Goal: Task Accomplishment & Management: Manage account settings

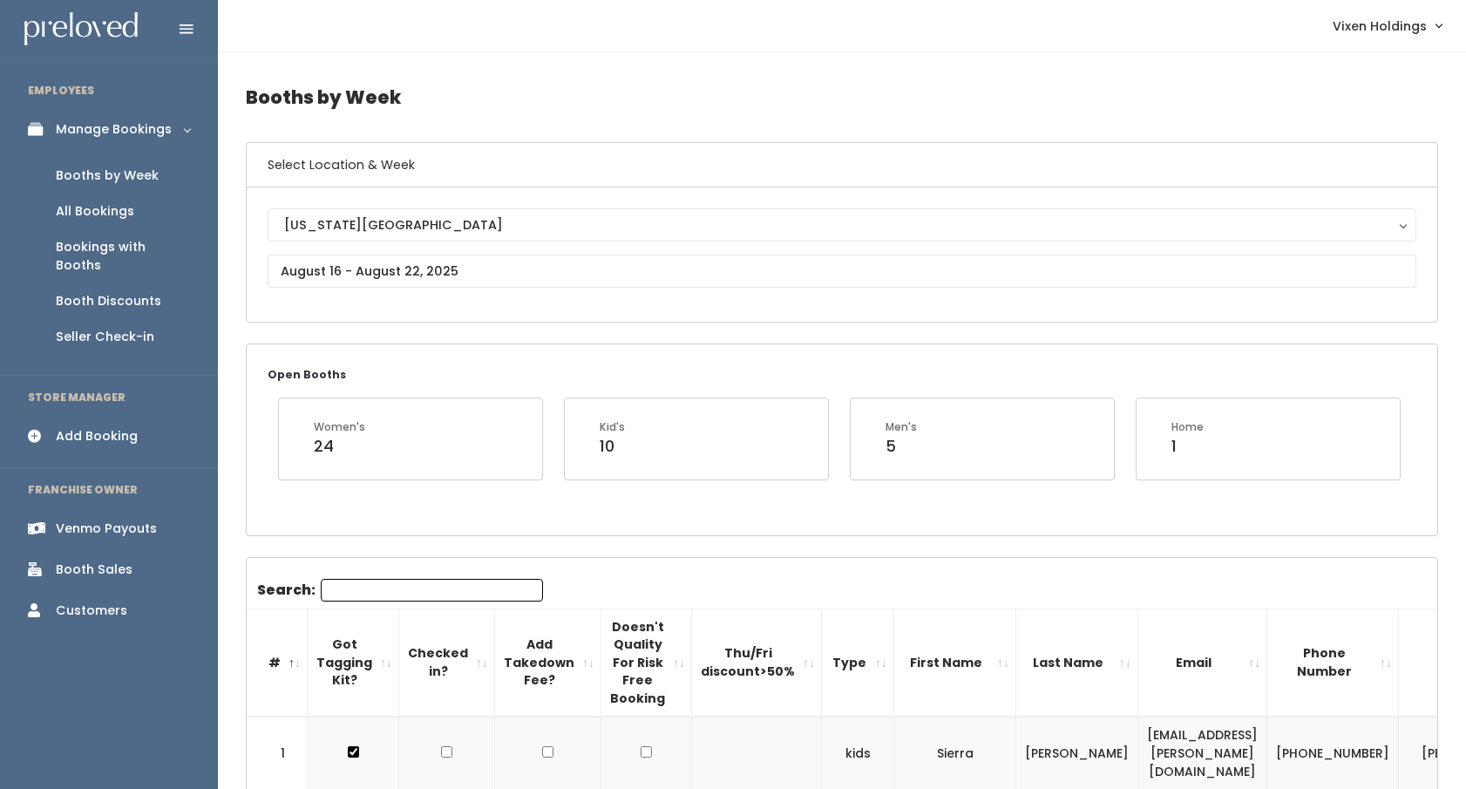
click at [153, 132] on div "Manage Bookings" at bounding box center [114, 129] width 116 height 18
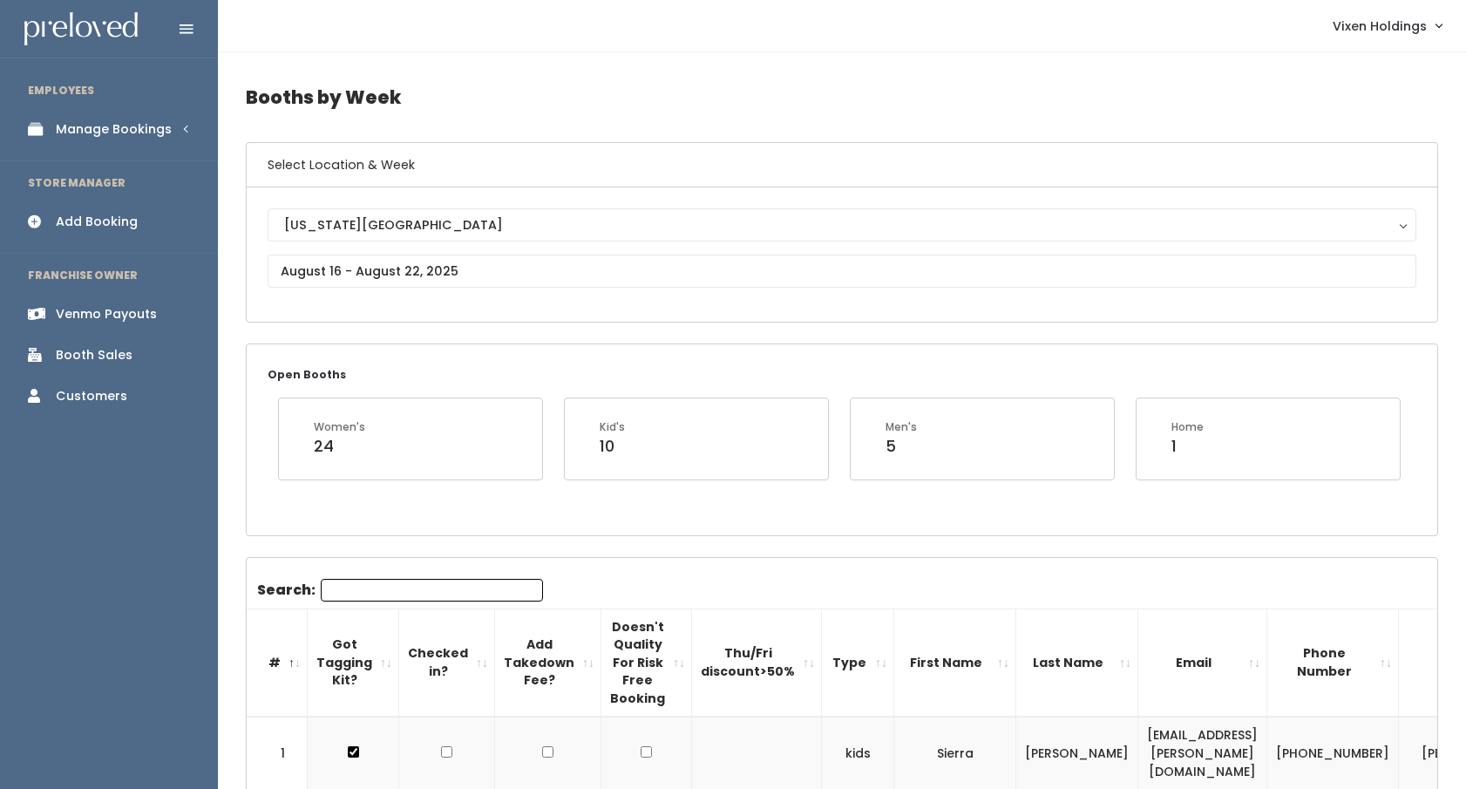
click at [138, 129] on div "Manage Bookings" at bounding box center [114, 129] width 116 height 18
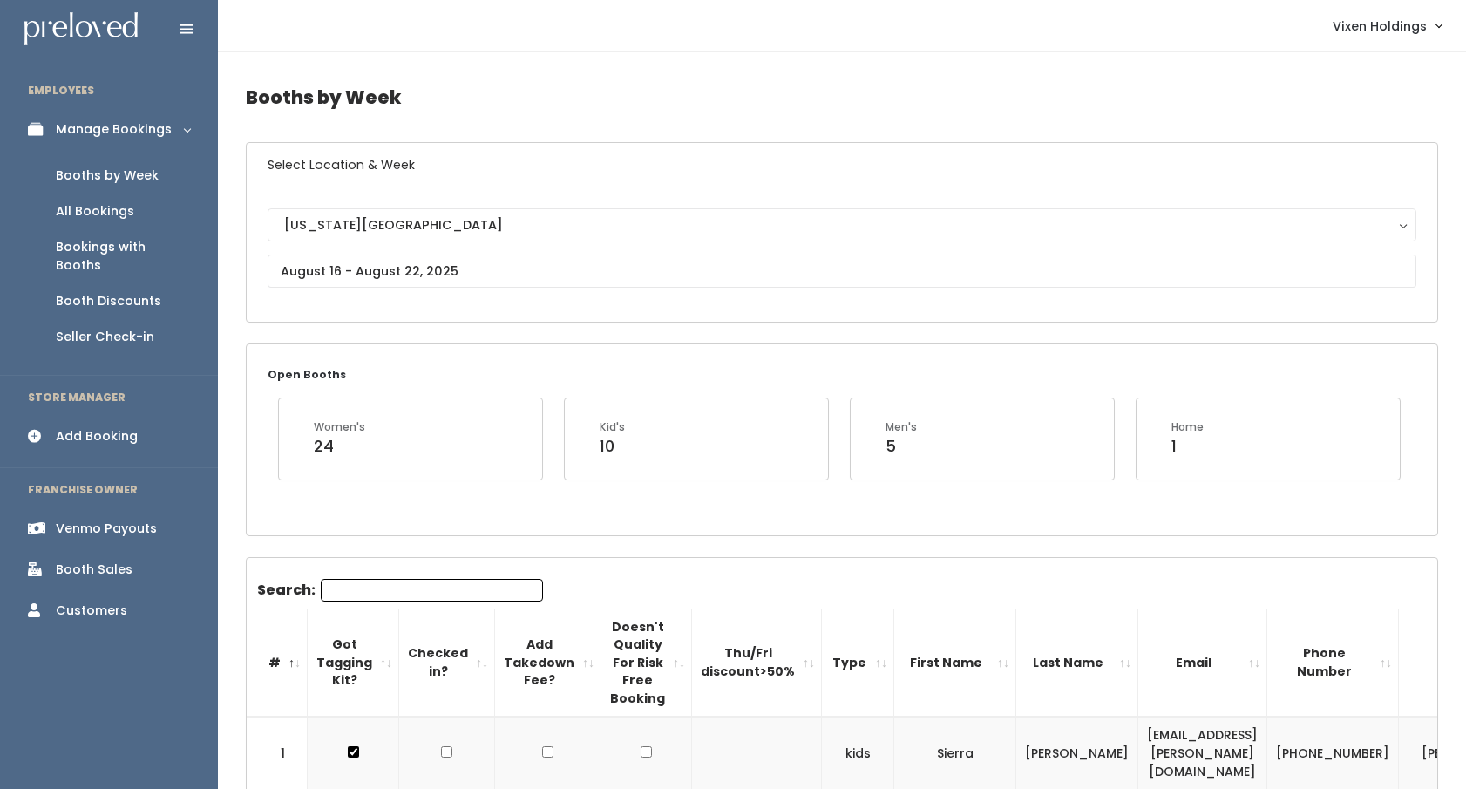
click at [110, 292] on div "Booth Discounts" at bounding box center [108, 301] width 105 height 18
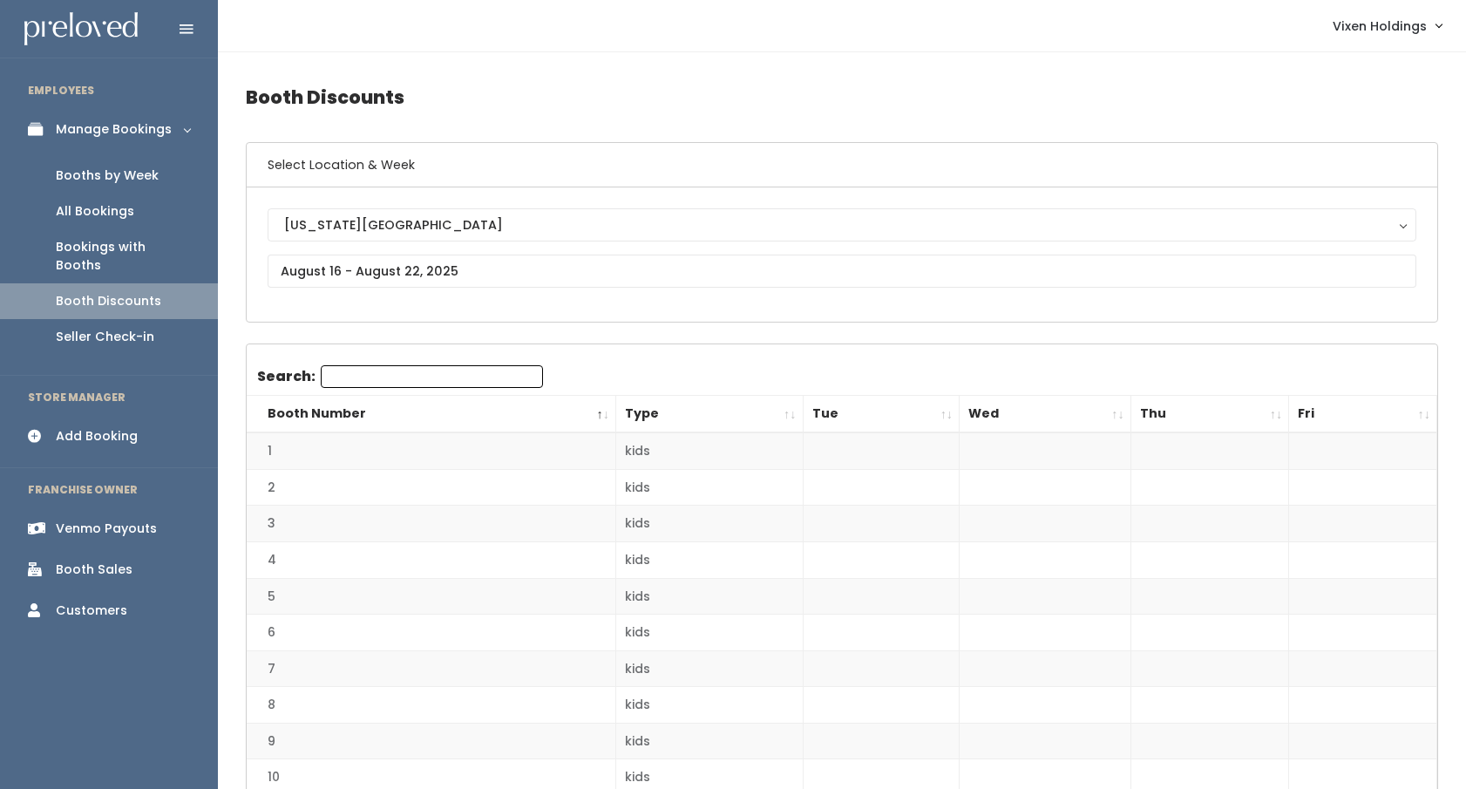
click at [339, 223] on div "[US_STATE][GEOGRAPHIC_DATA]" at bounding box center [842, 224] width 1116 height 19
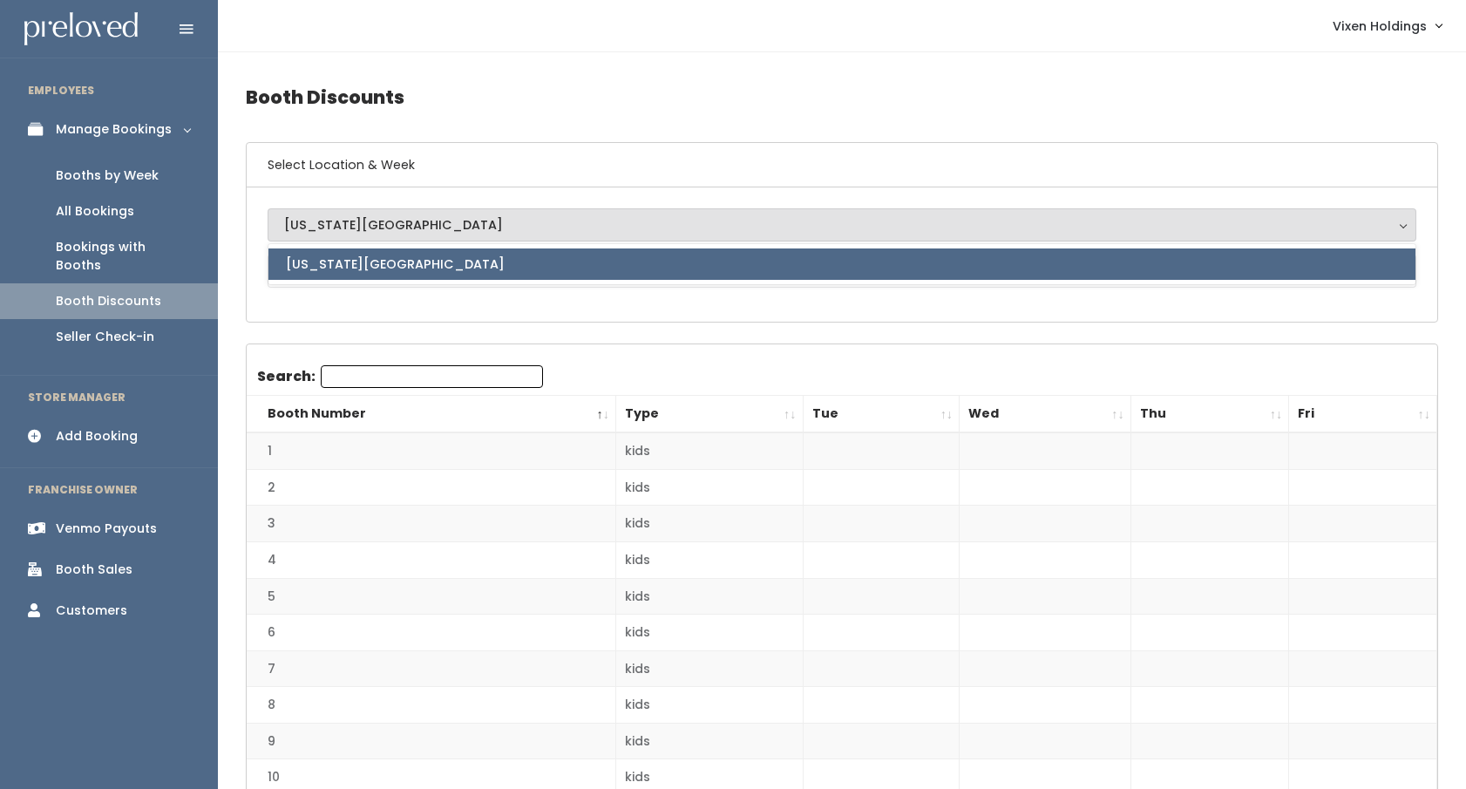
click at [289, 318] on div "Oklahoma City Oklahoma City Oklahoma City" at bounding box center [842, 254] width 1191 height 134
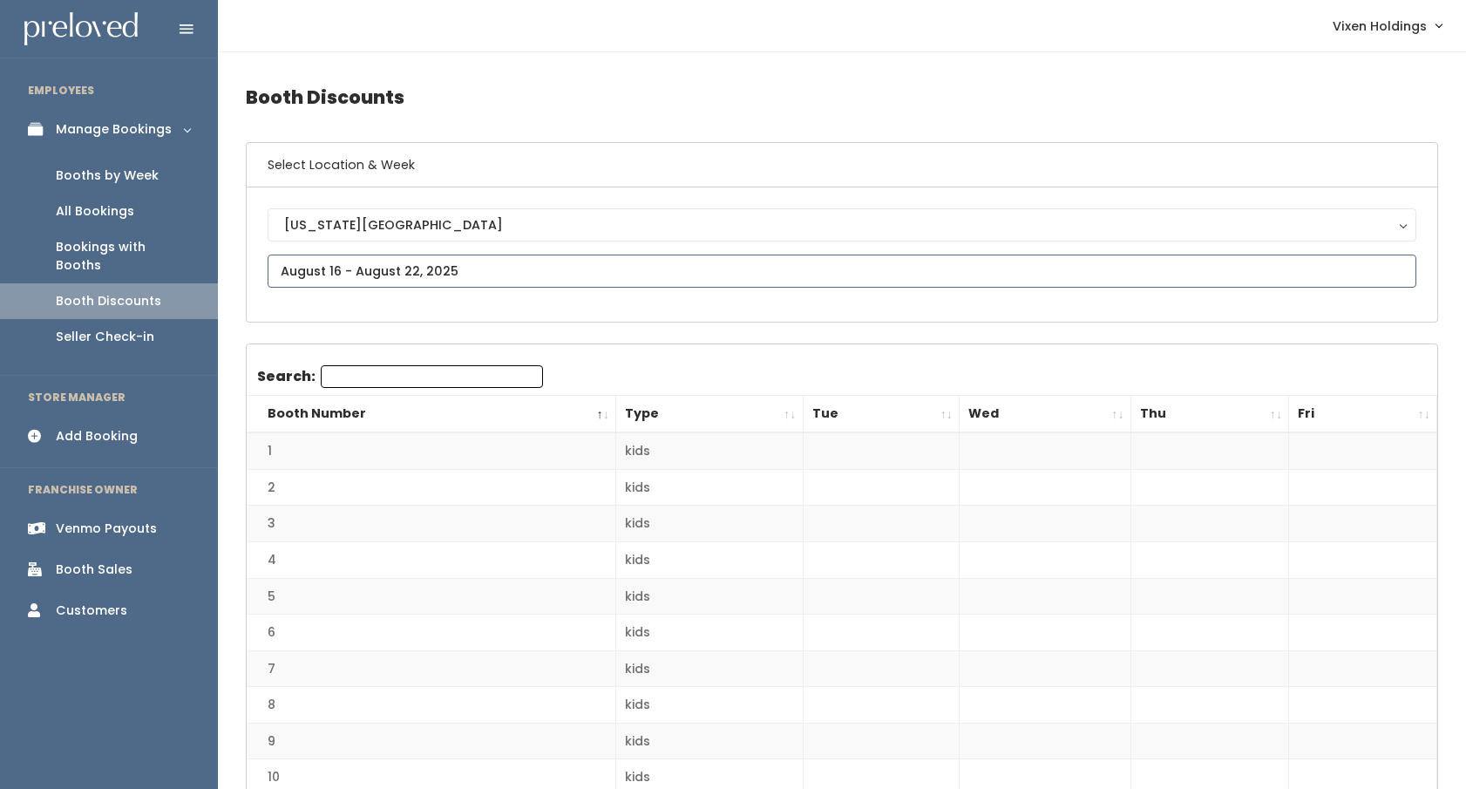
click at [309, 271] on input "text" at bounding box center [842, 271] width 1149 height 33
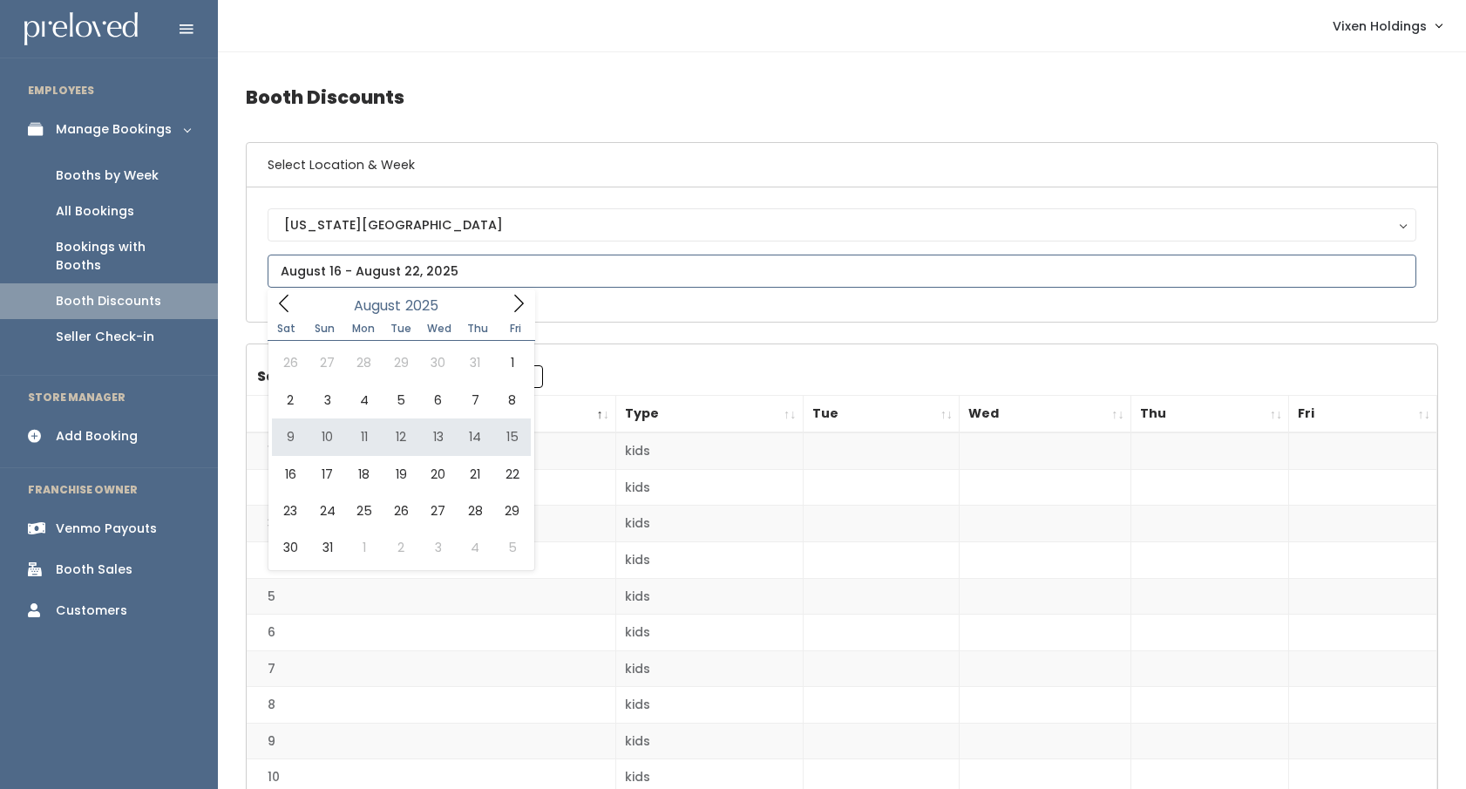
type input "[DATE] to [DATE]"
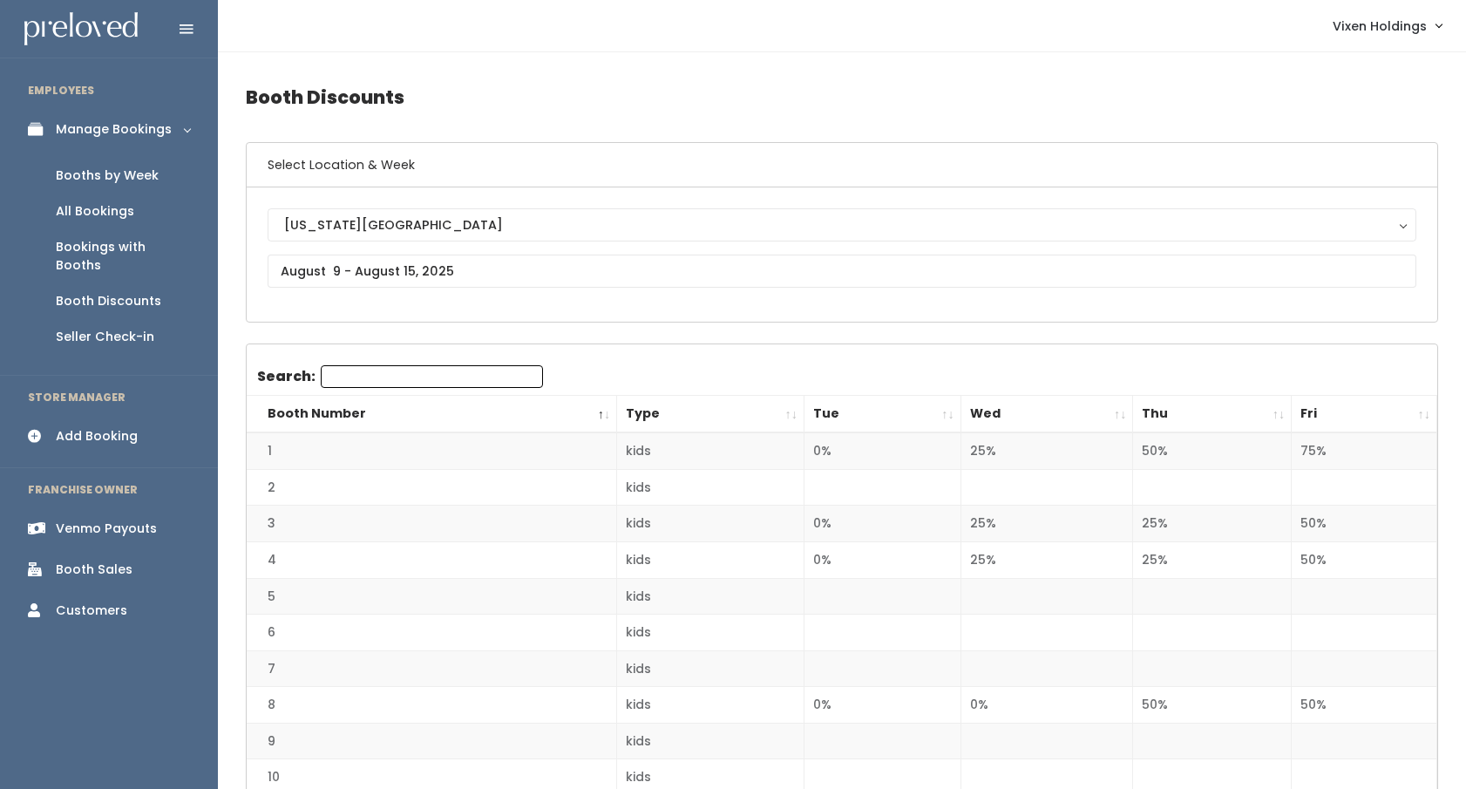
click at [141, 174] on div "Booths by Week" at bounding box center [107, 176] width 103 height 18
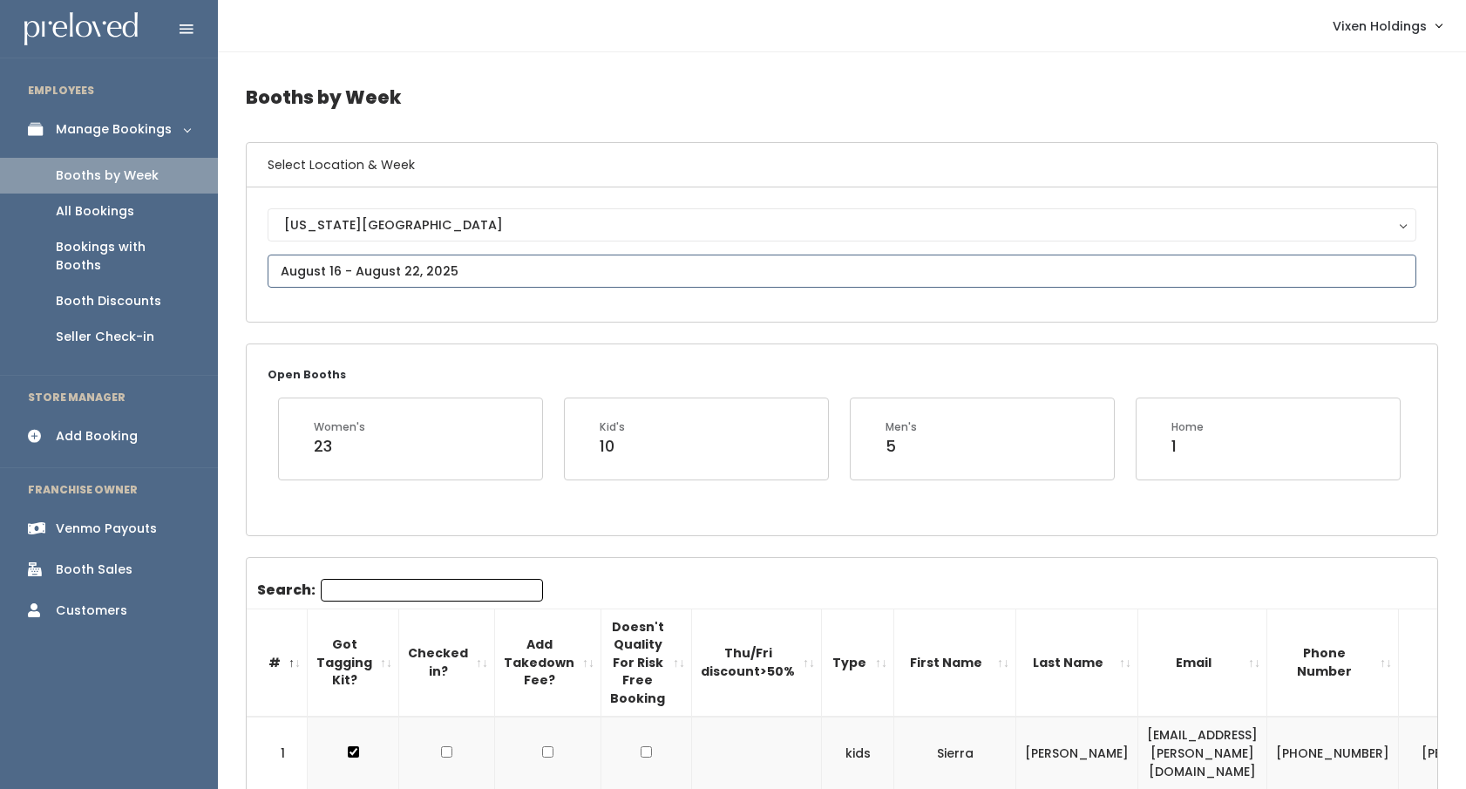
click at [364, 277] on input "text" at bounding box center [842, 271] width 1149 height 33
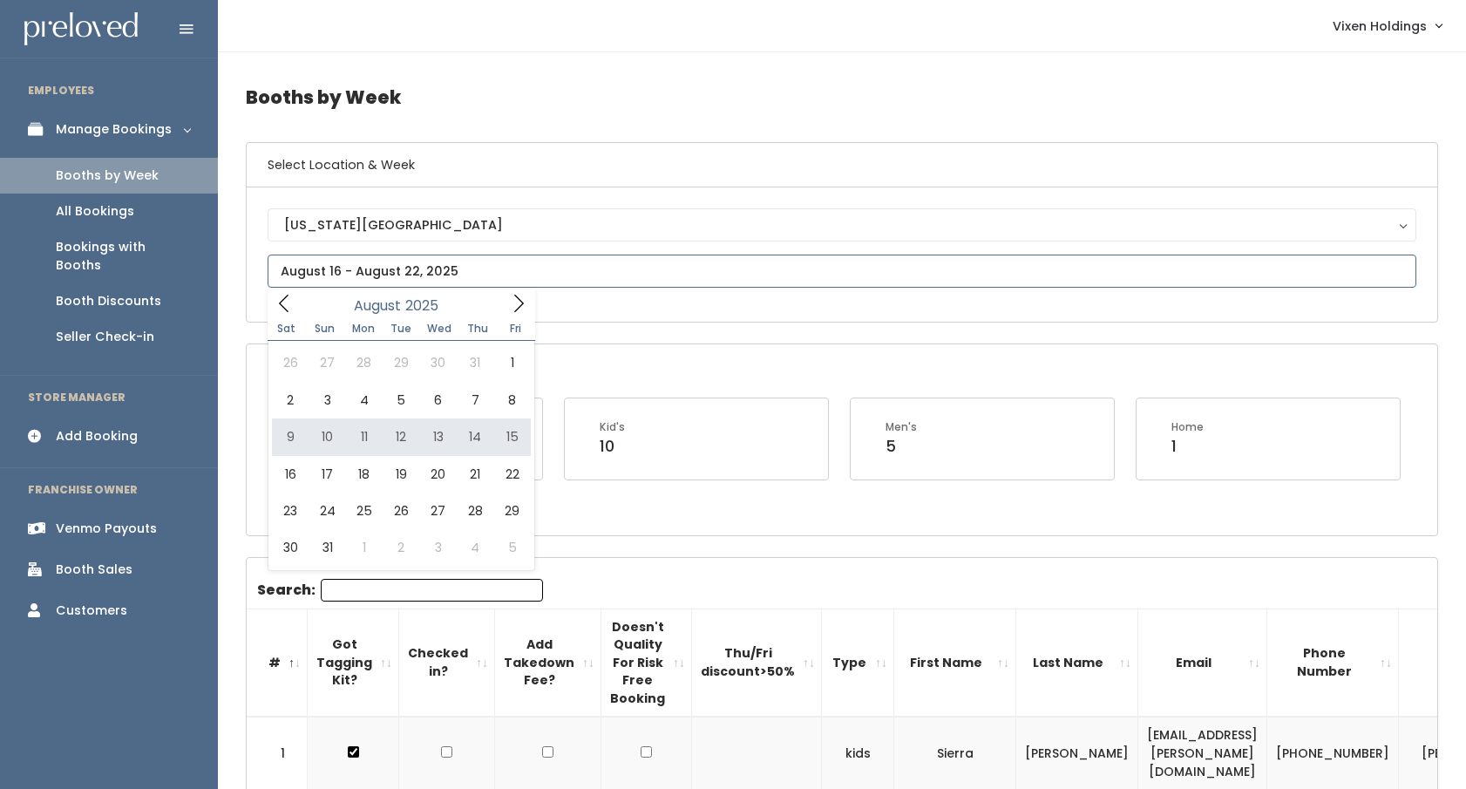
type input "August 9 to August 15"
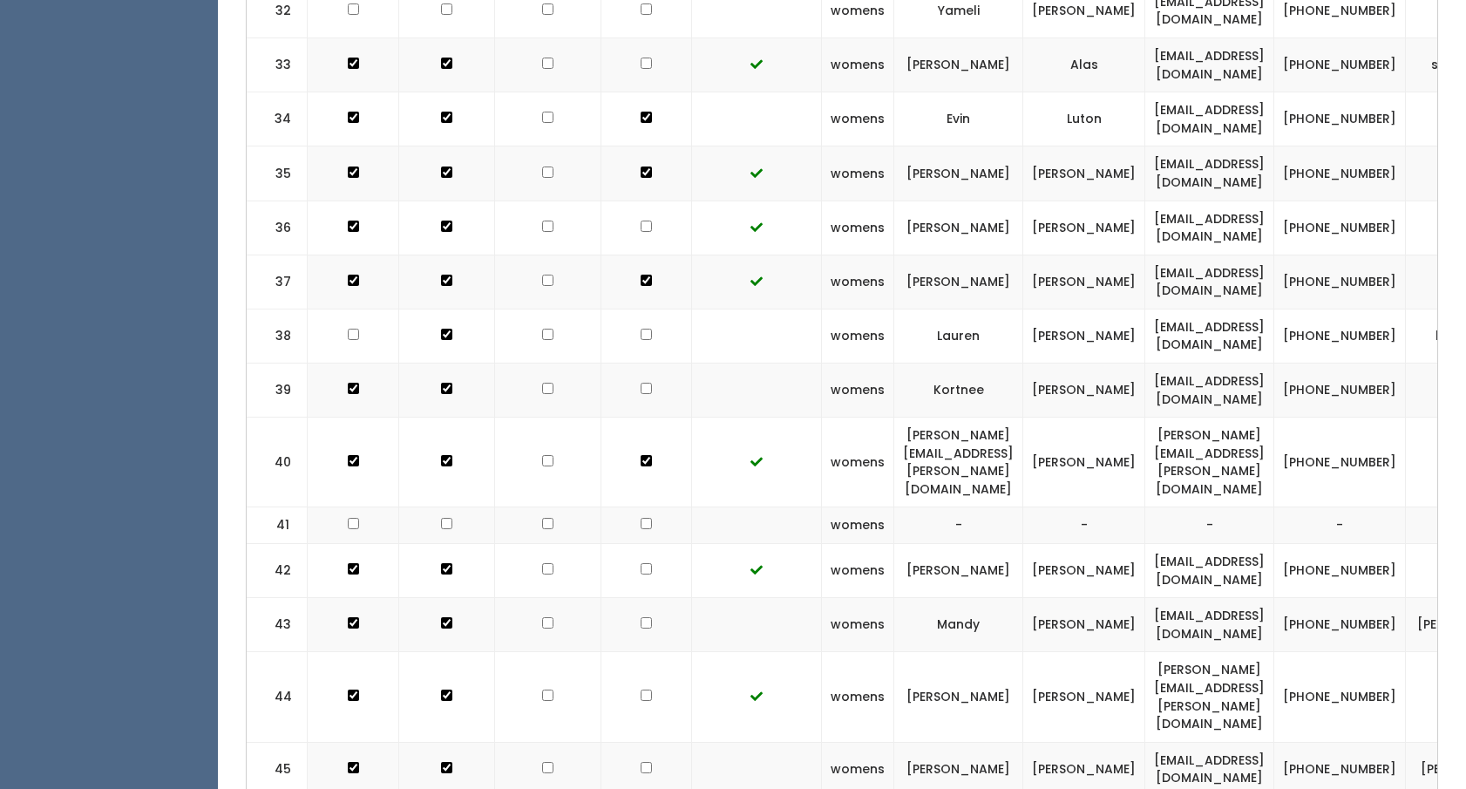
scroll to position [2309, 0]
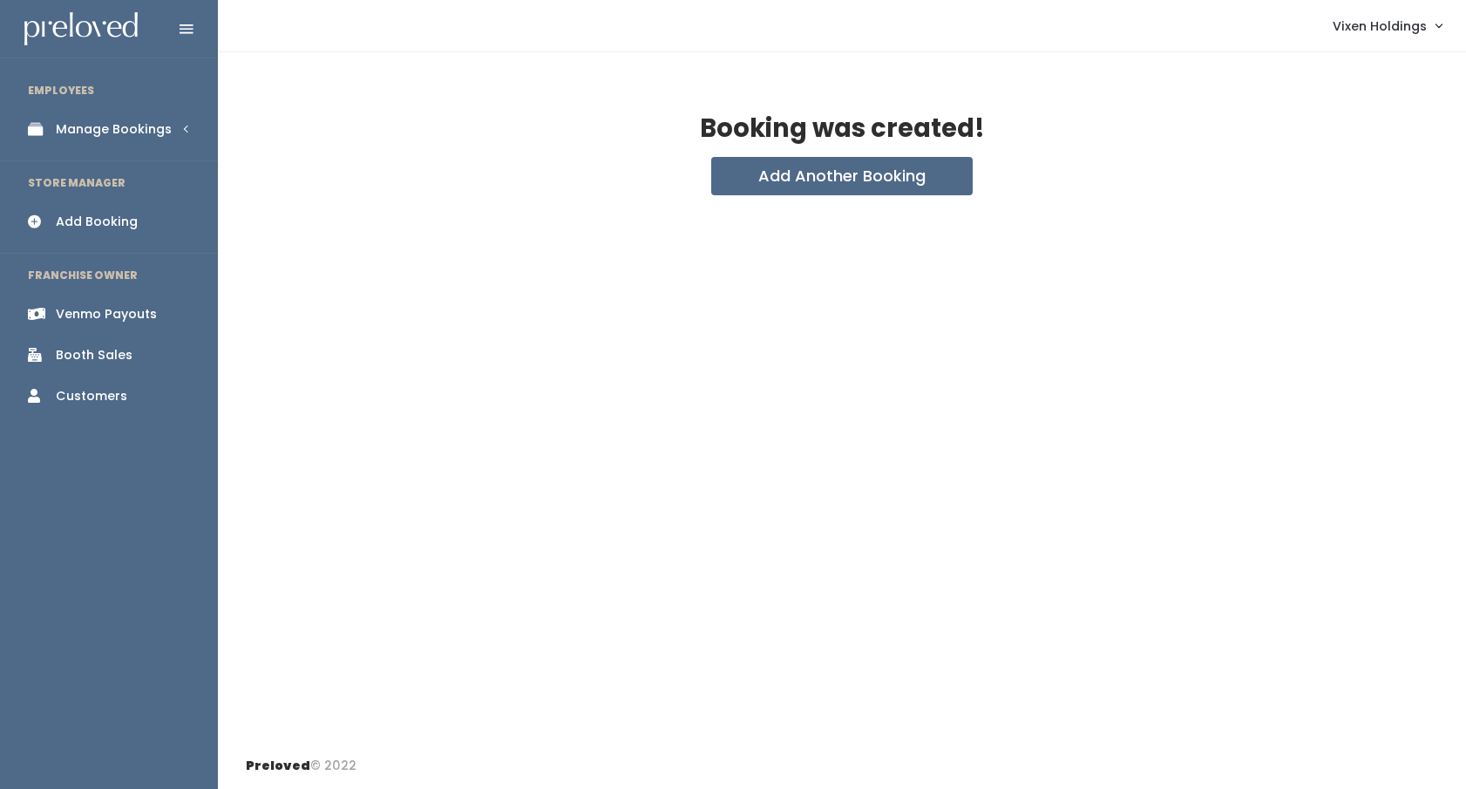
click at [119, 133] on div "Manage Bookings" at bounding box center [114, 129] width 116 height 18
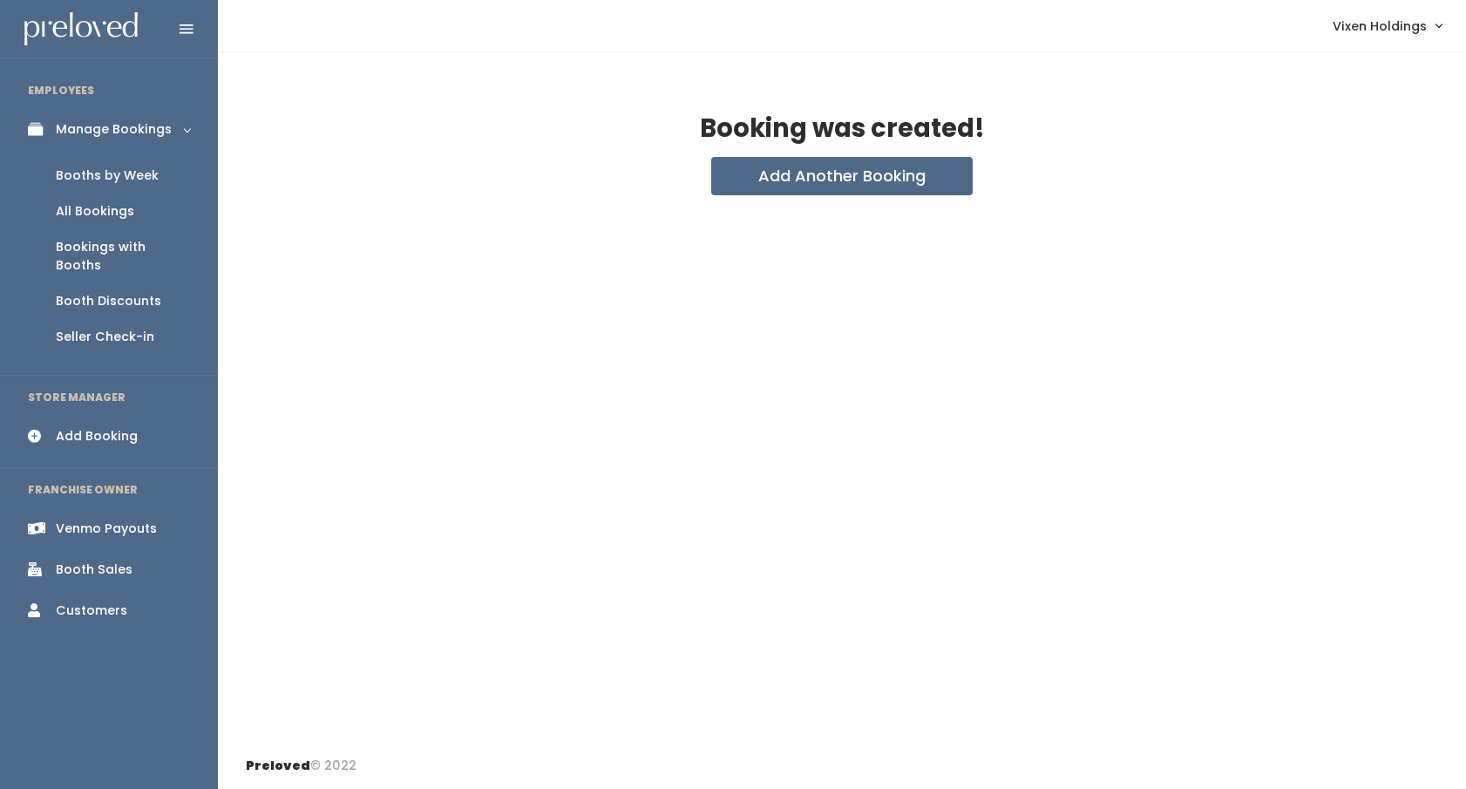
click at [120, 292] on div "Booth Discounts" at bounding box center [108, 301] width 105 height 18
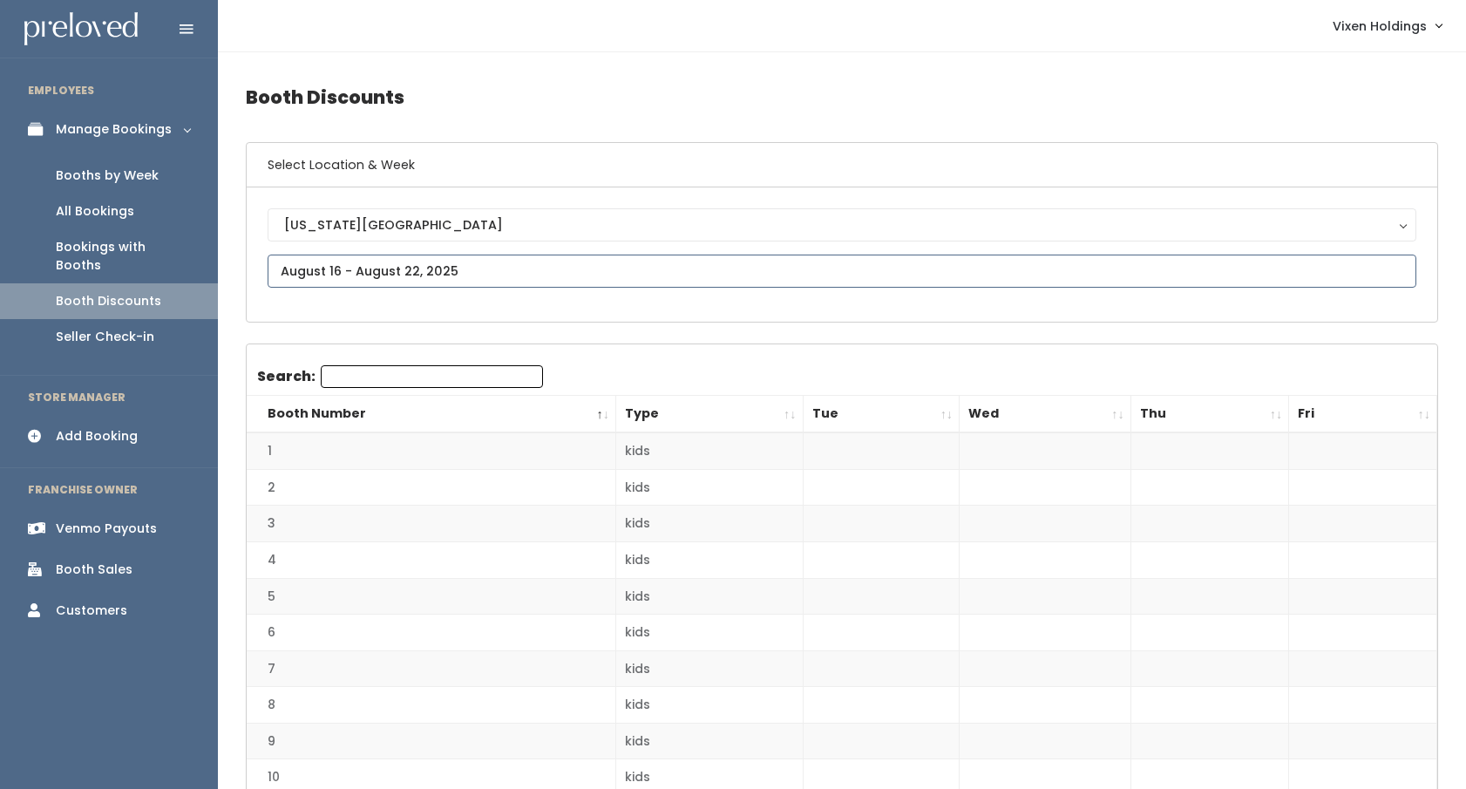
click at [395, 280] on input "text" at bounding box center [842, 271] width 1149 height 33
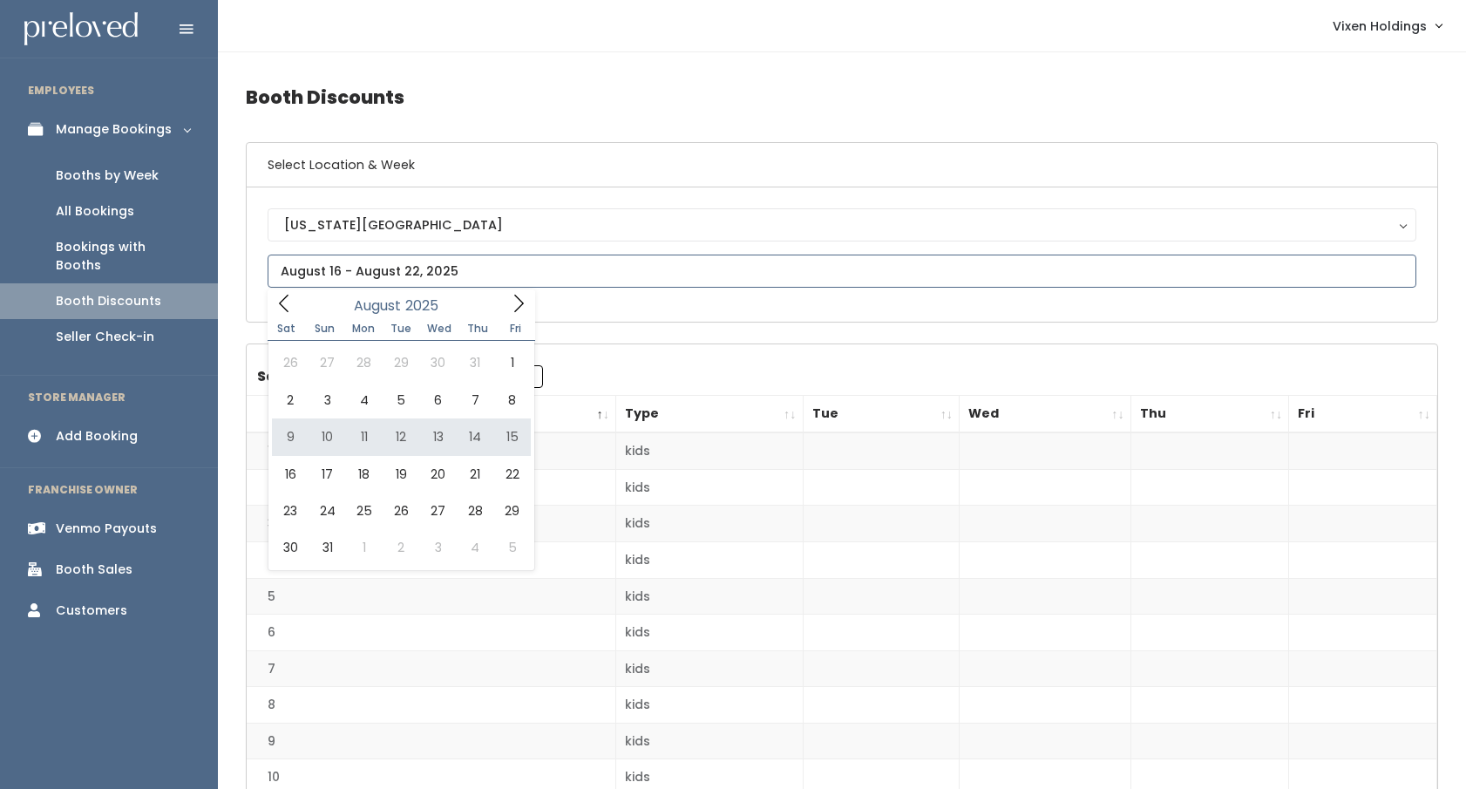
type input "[DATE] to [DATE]"
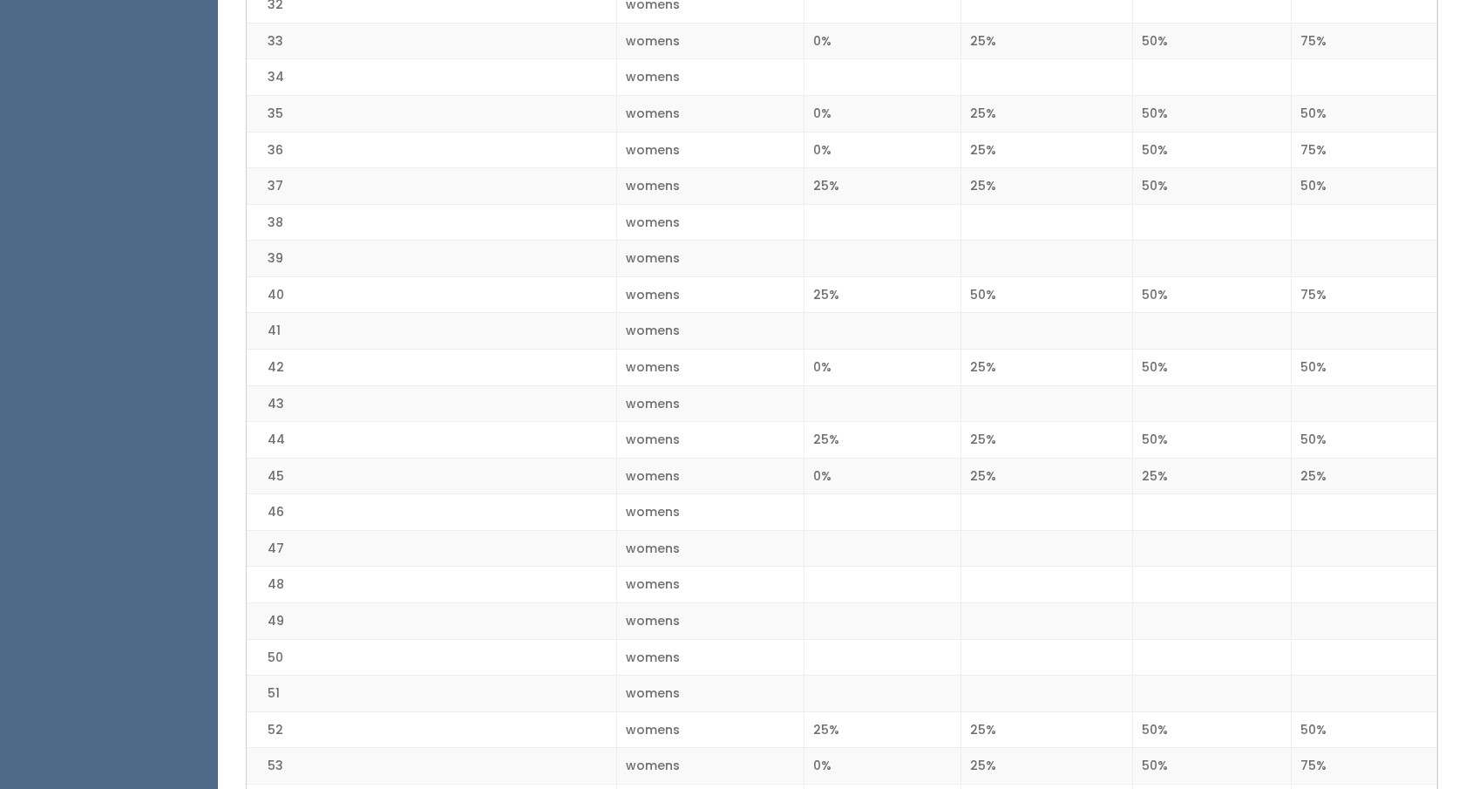
scroll to position [1554, 0]
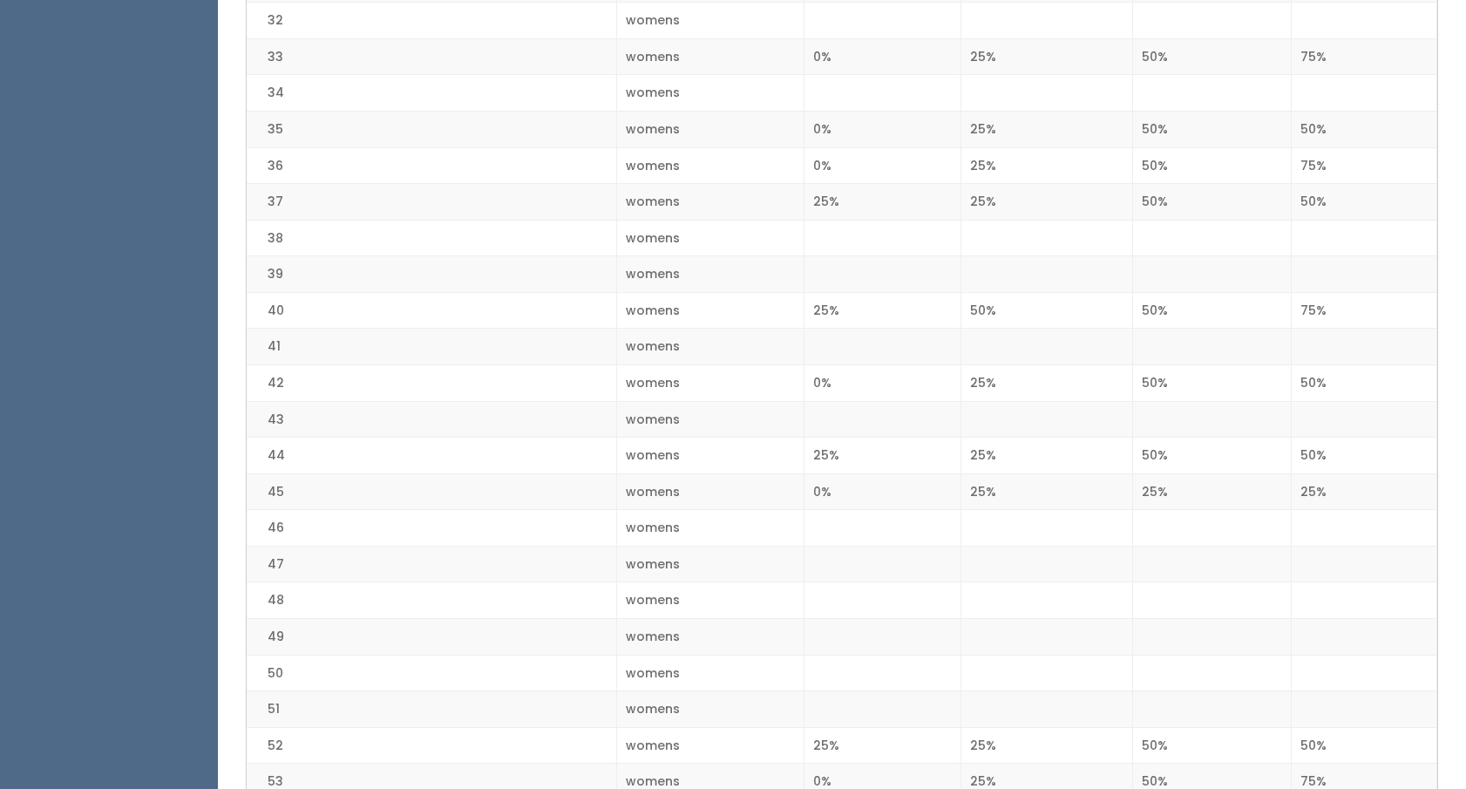
click at [881, 91] on td at bounding box center [882, 93] width 157 height 37
